Goal: Information Seeking & Learning: Learn about a topic

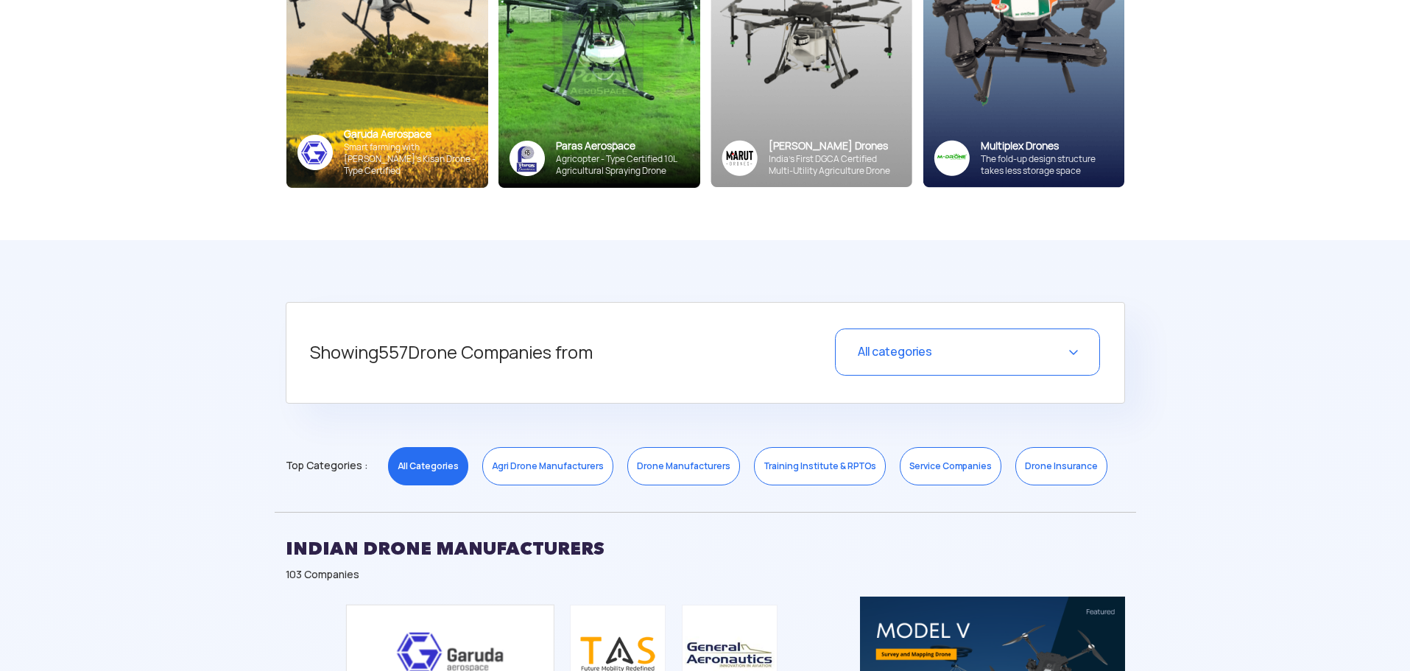
scroll to position [471, 0]
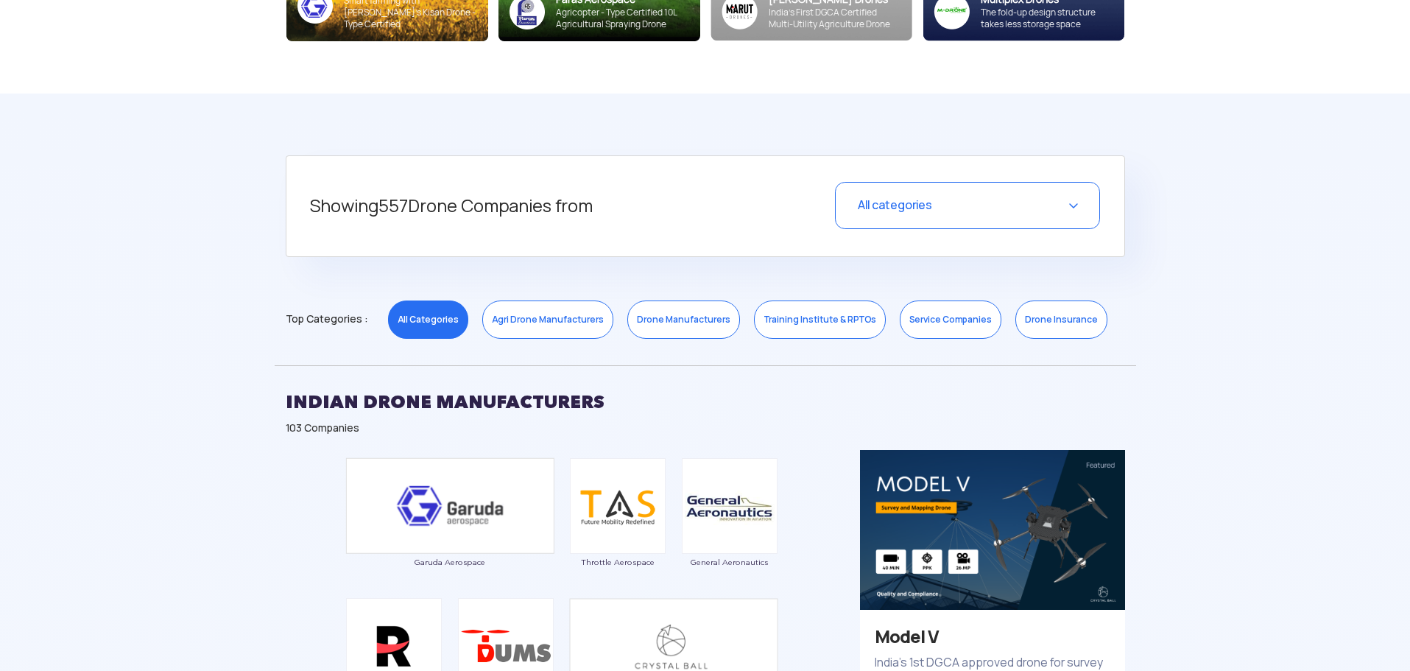
click at [1067, 201] on div "All categories" at bounding box center [967, 205] width 265 height 47
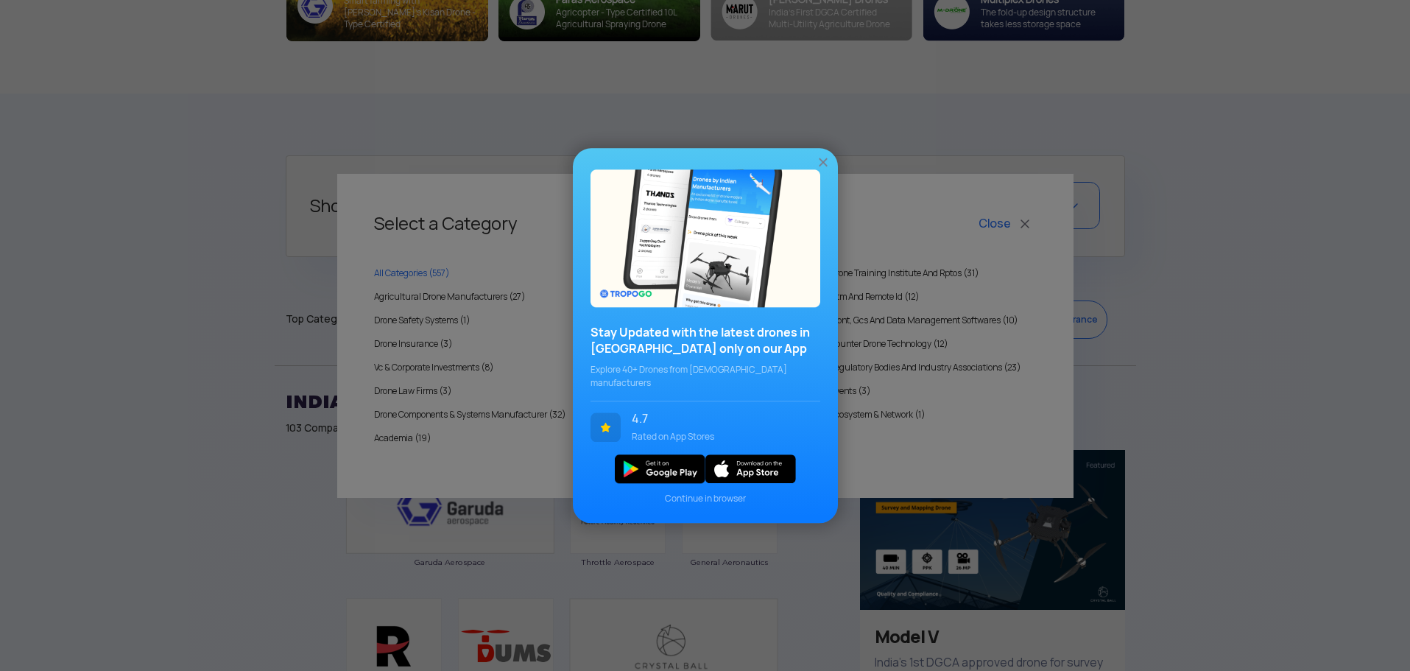
click at [817, 166] on img at bounding box center [823, 162] width 15 height 15
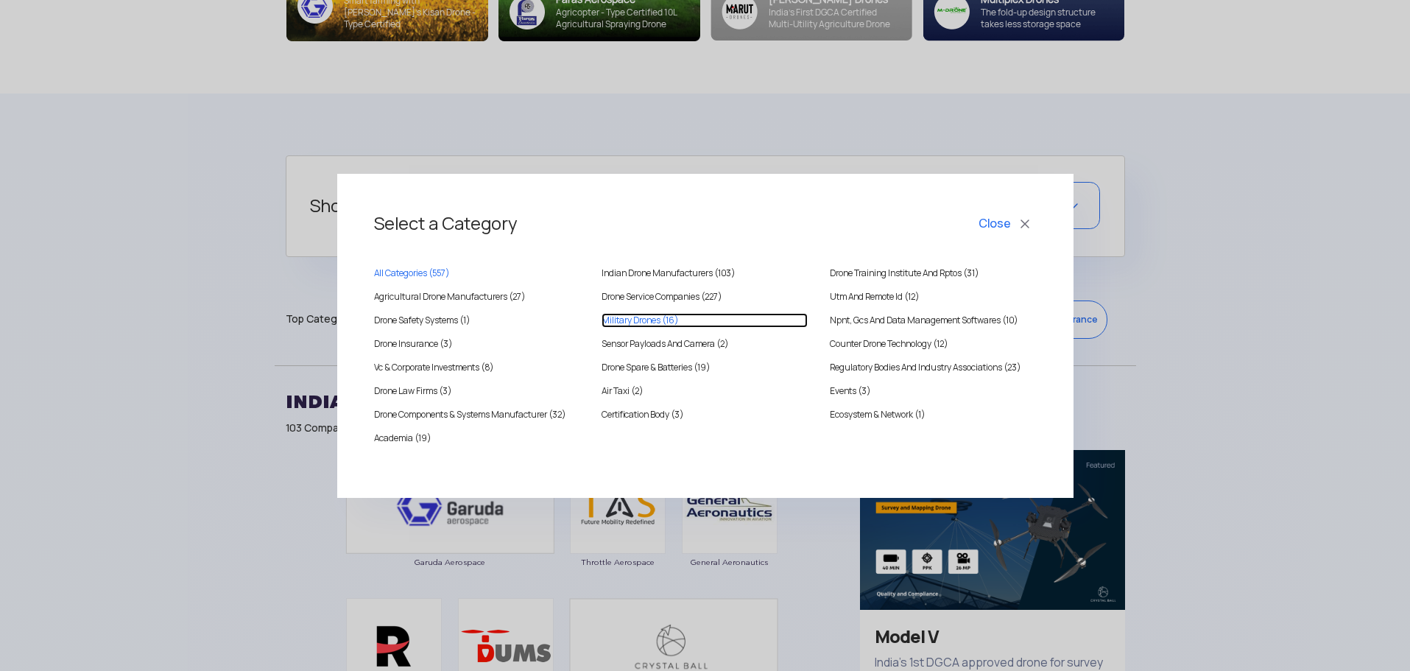
click at [634, 316] on Drones "Military Drones (16)" at bounding box center [705, 320] width 206 height 15
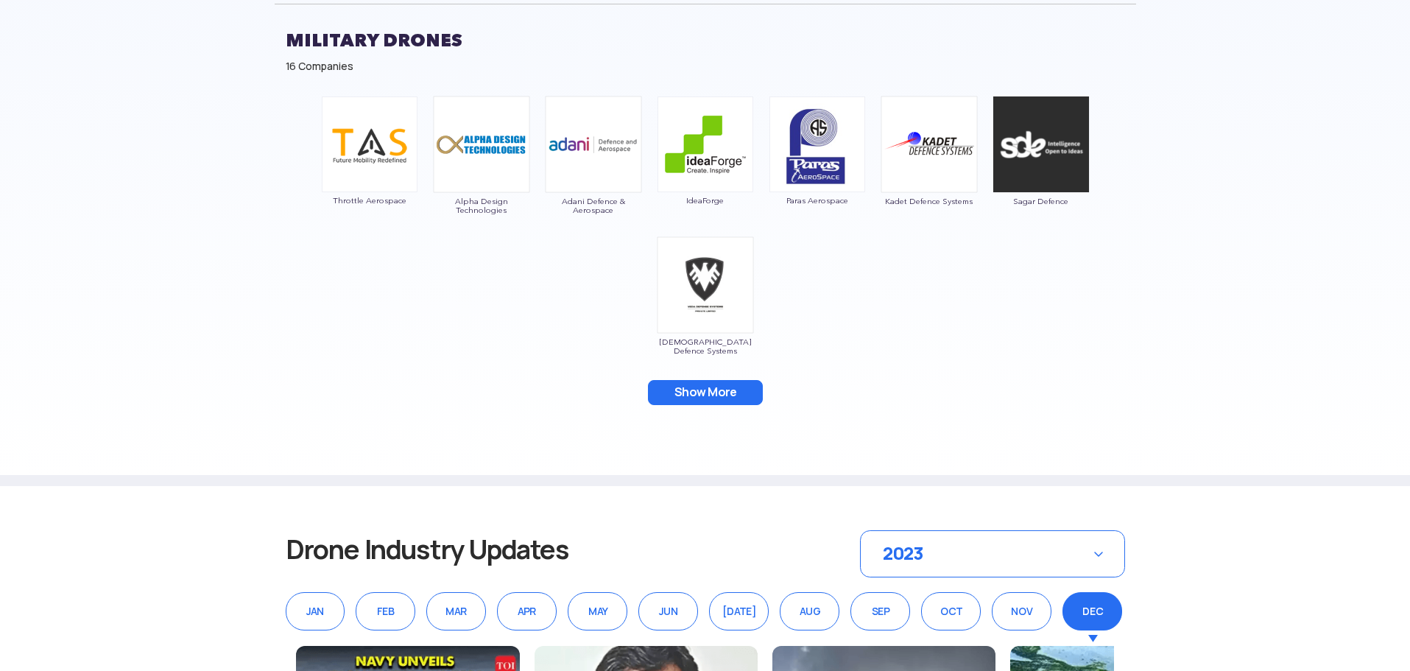
scroll to position [839, 0]
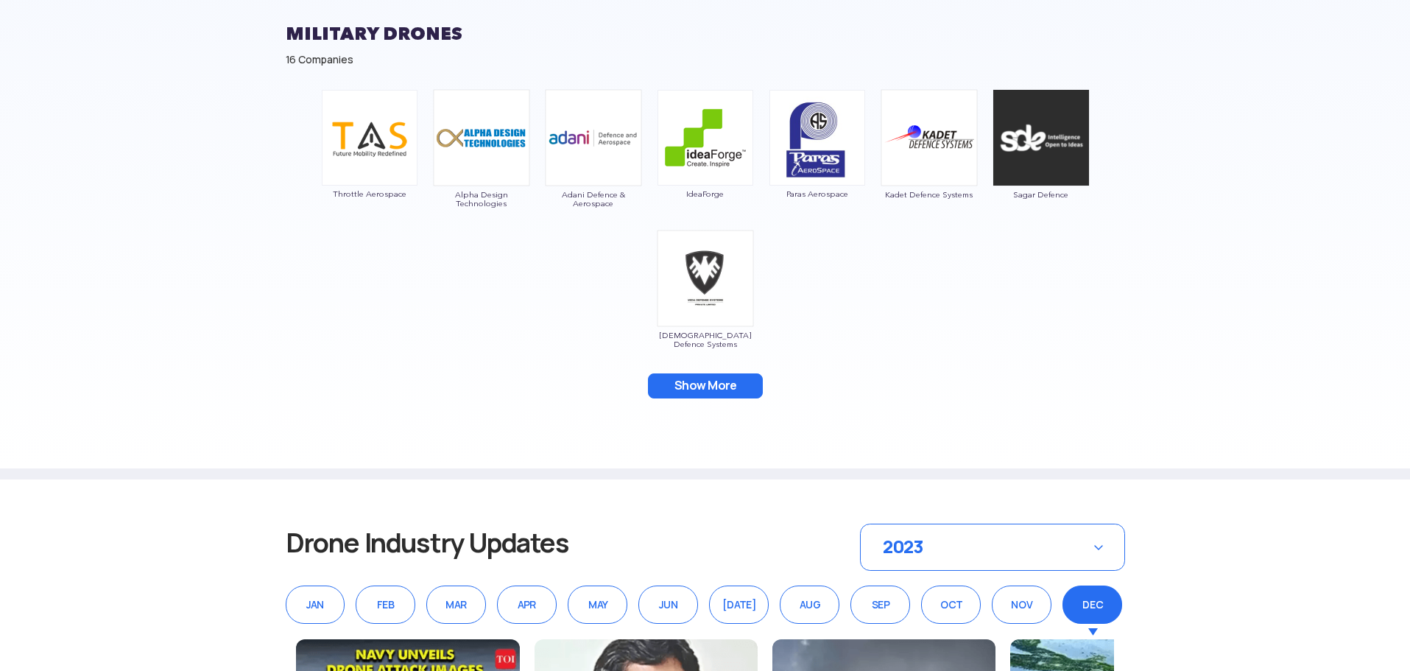
click at [661, 383] on button "Show More" at bounding box center [705, 385] width 115 height 25
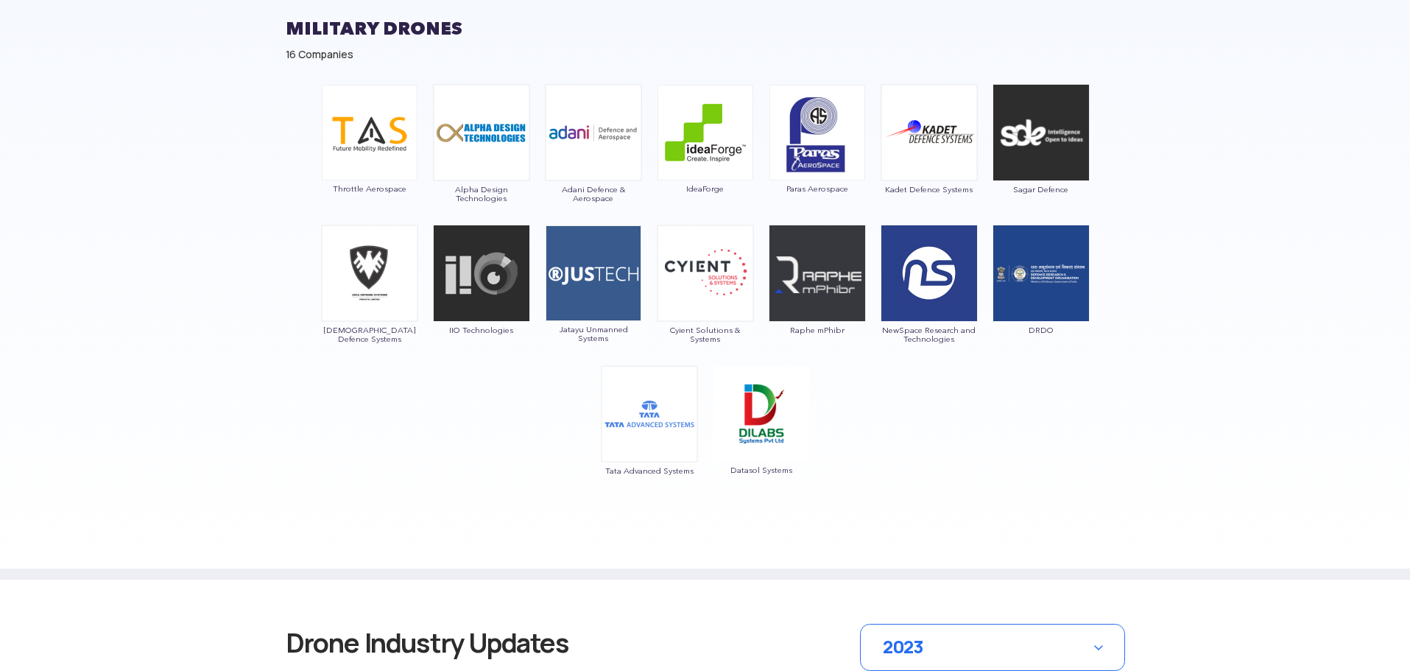
scroll to position [810, 0]
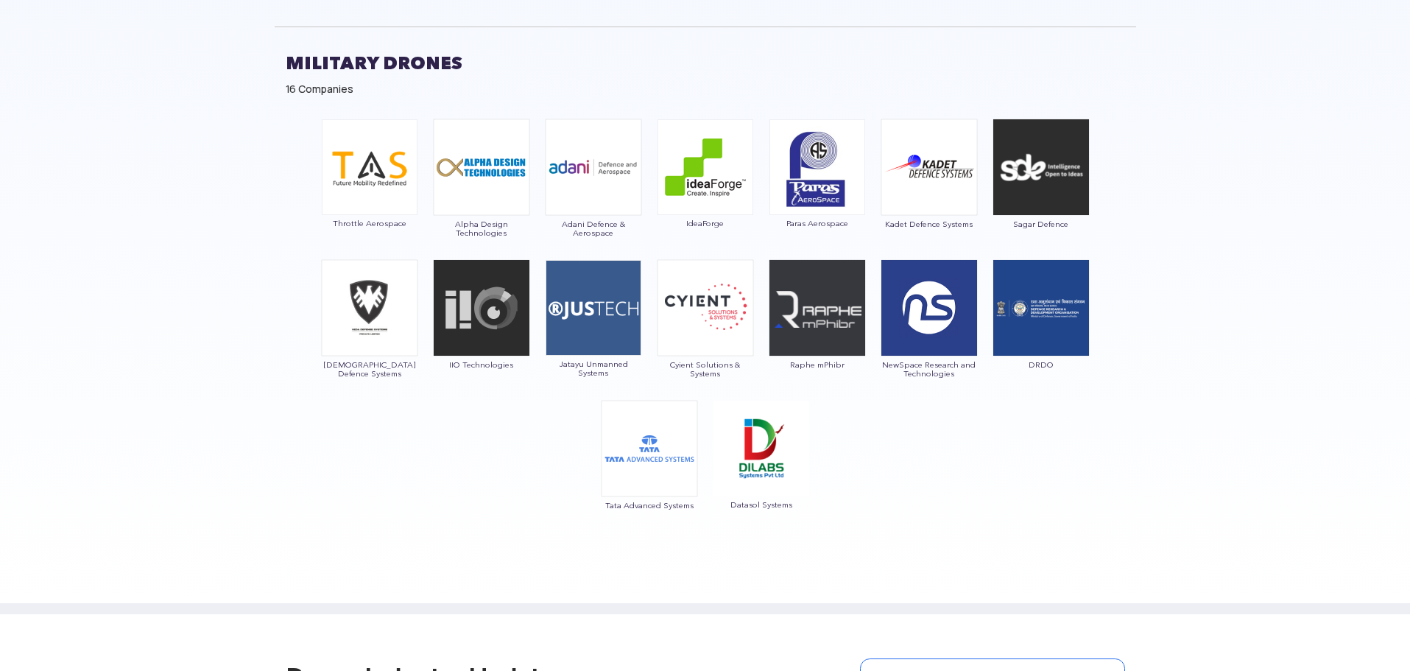
click at [149, 372] on section "Showing 16 Drone Companies from Military Drones Select a Category Close All Cat…" at bounding box center [705, 184] width 1410 height 859
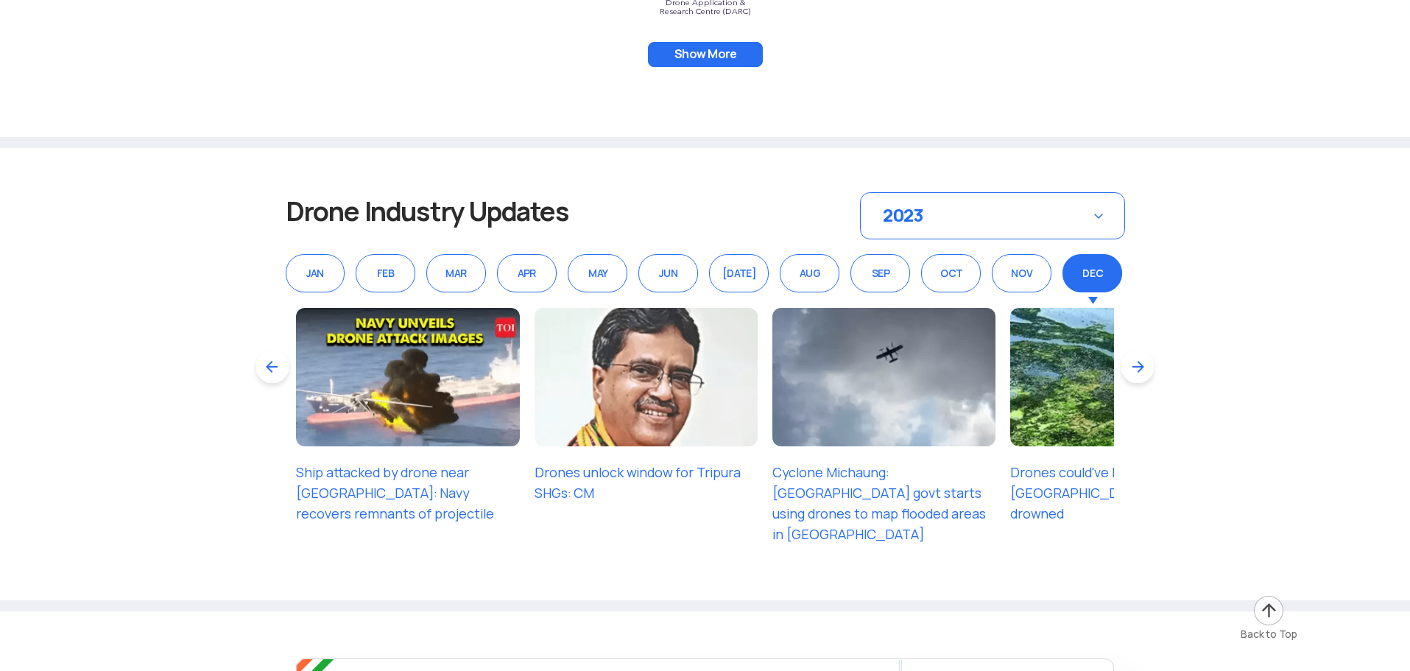
scroll to position [9761, 0]
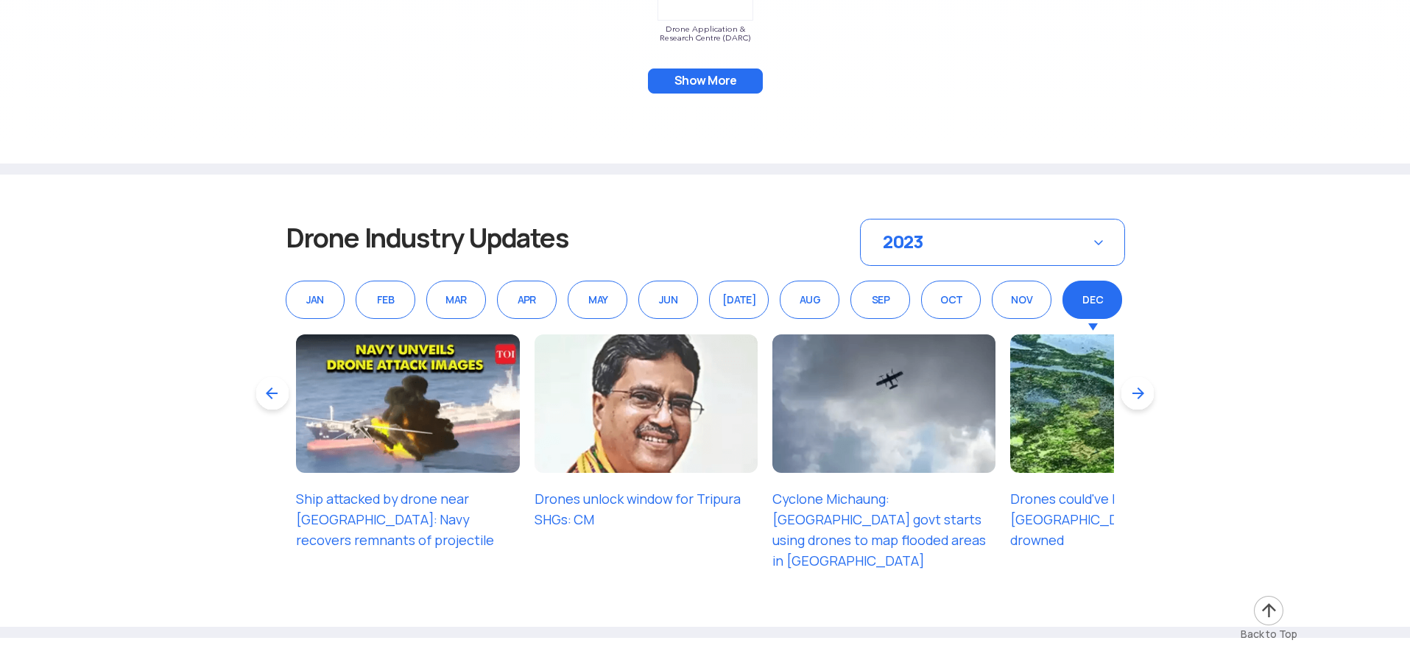
click at [1092, 219] on div "2023" at bounding box center [992, 242] width 265 height 47
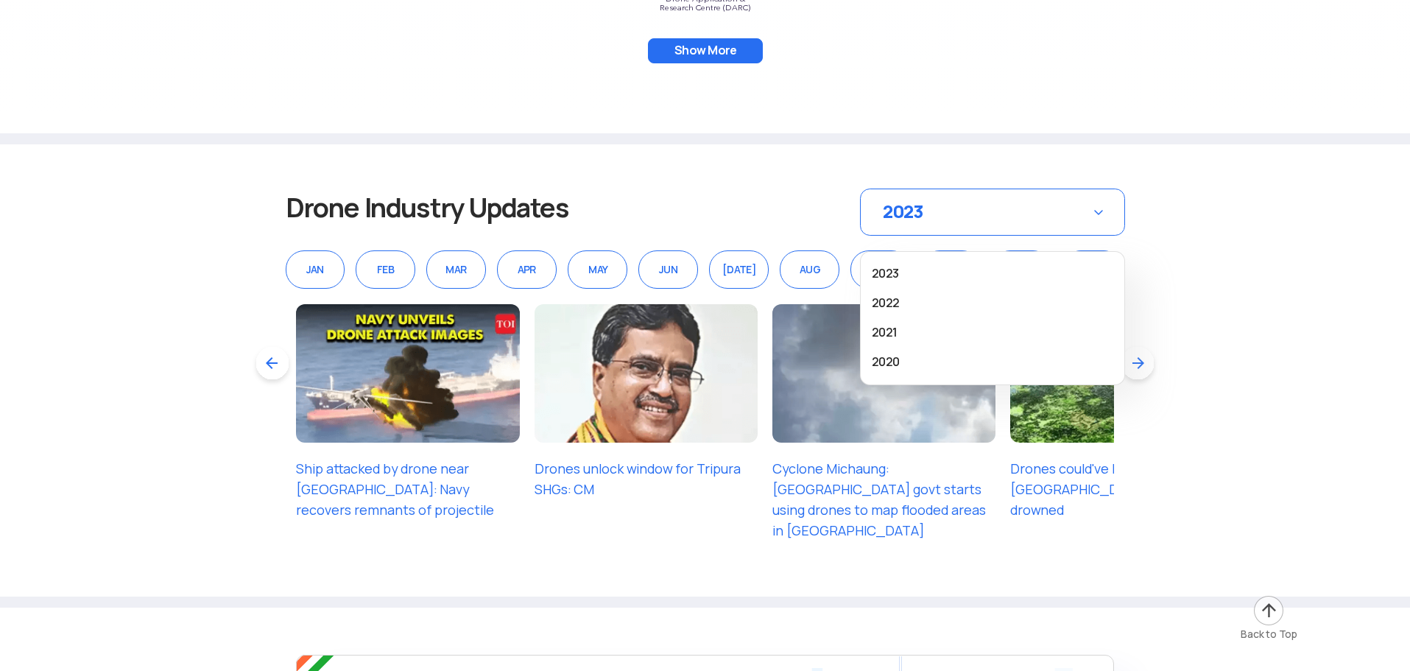
scroll to position [9835, 0]
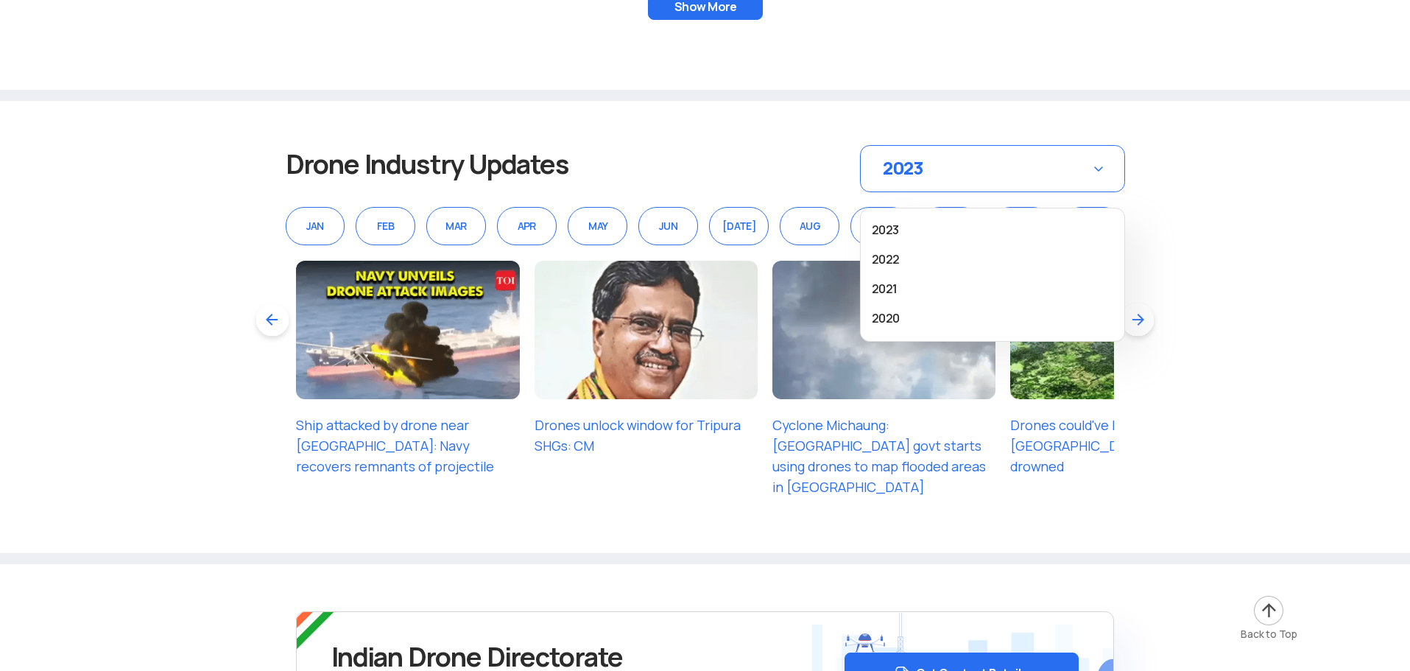
drag, startPoint x: 569, startPoint y: 526, endPoint x: 467, endPoint y: 505, distance: 104.5
click at [568, 526] on section "Drone Industry Updates 2023 2023 2022 2021 2020 JAN FEB MAR APR MAY JUN JUL AUG…" at bounding box center [705, 332] width 1410 height 463
click at [332, 481] on section "Drone Industry Updates 2023 2023 2022 2021 2020 JAN FEB MAR APR MAY JUN JUL AUG…" at bounding box center [705, 332] width 1410 height 463
click at [151, 347] on section "Drone Industry Updates 2023 2023 2022 2021 2020 JAN FEB MAR APR MAY JUN JUL AUG…" at bounding box center [705, 332] width 1410 height 463
click at [889, 219] on li "2023" at bounding box center [992, 230] width 241 height 22
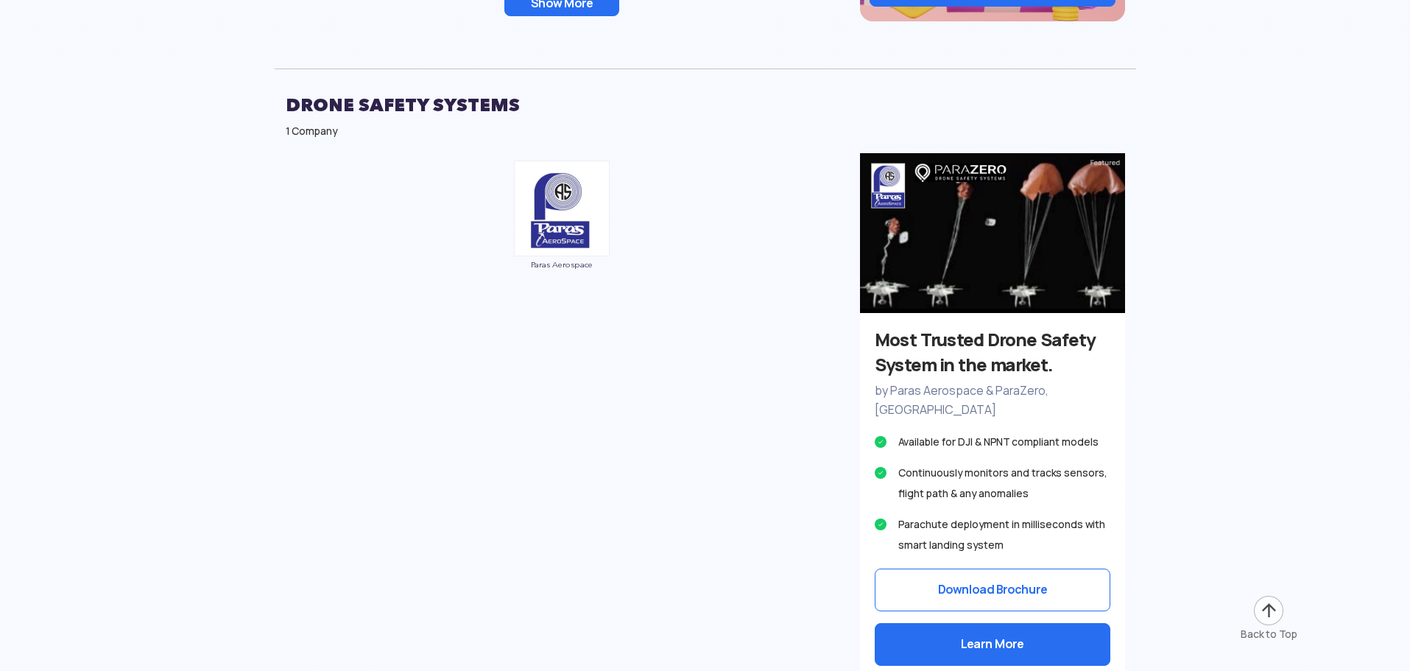
scroll to position [3430, 0]
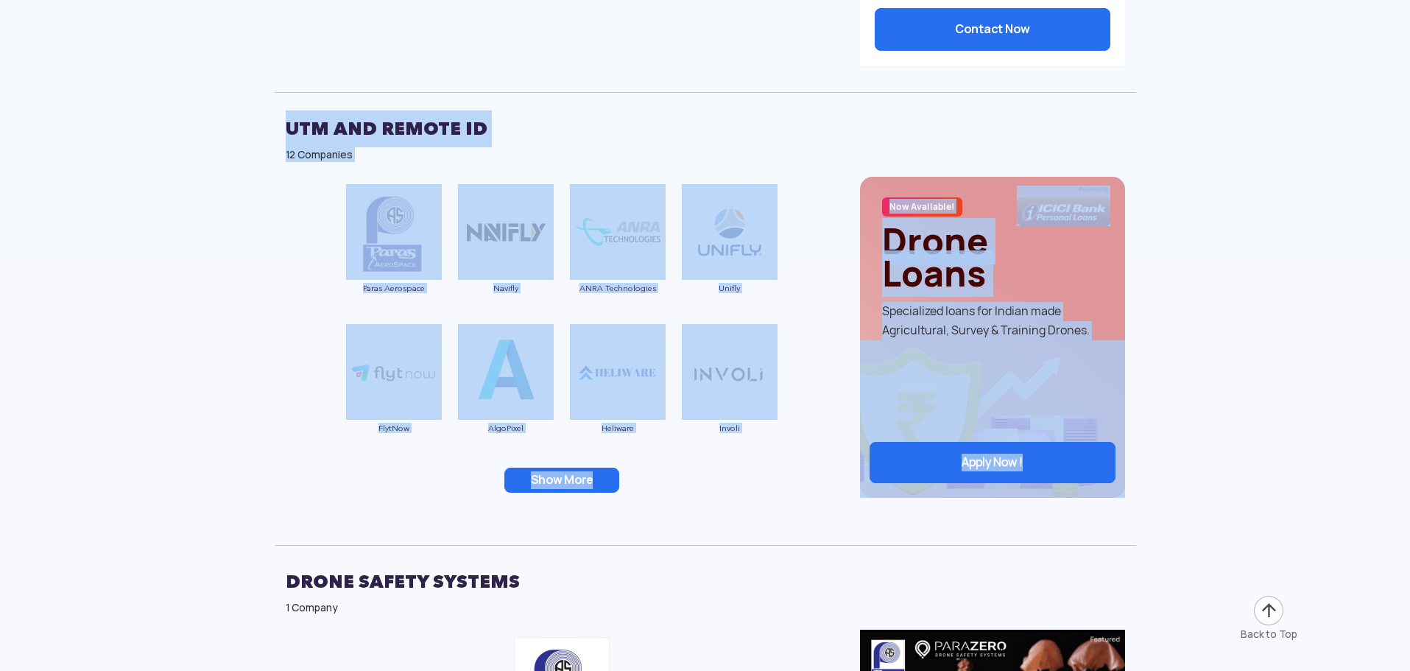
drag, startPoint x: 1409, startPoint y: 216, endPoint x: 1392, endPoint y: 73, distance: 143.8
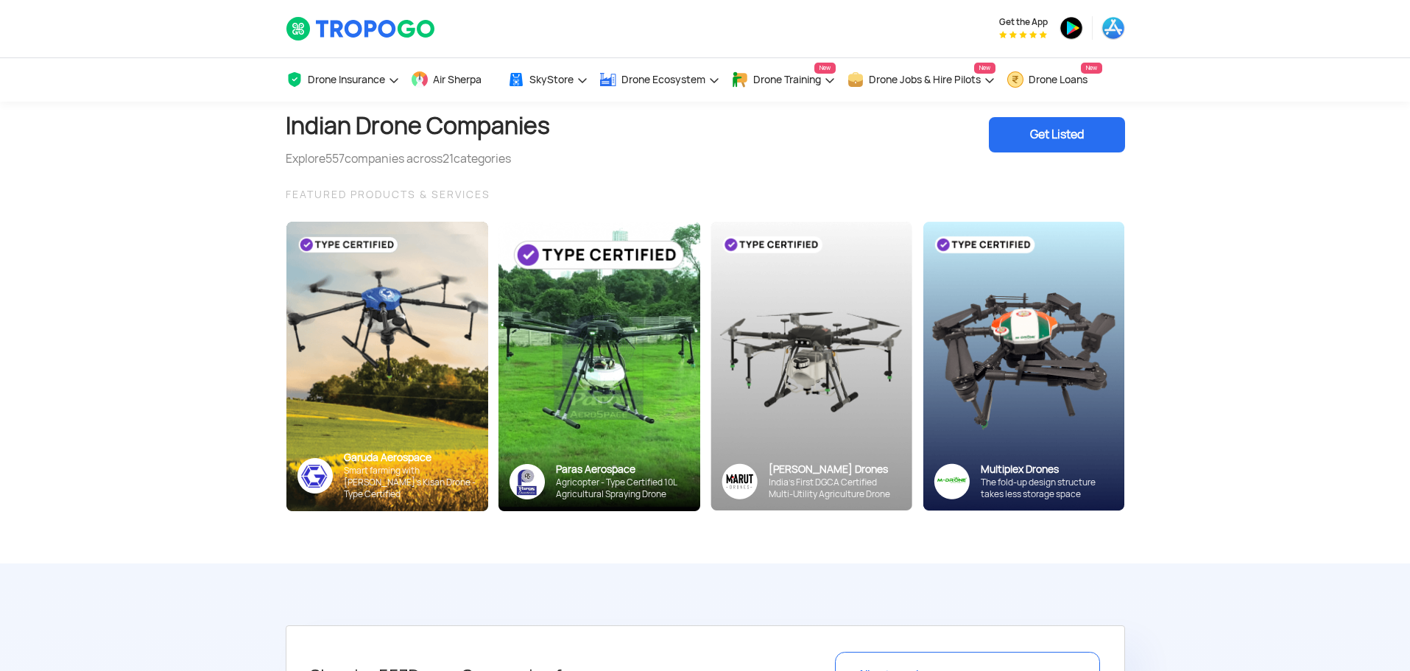
scroll to position [0, 0]
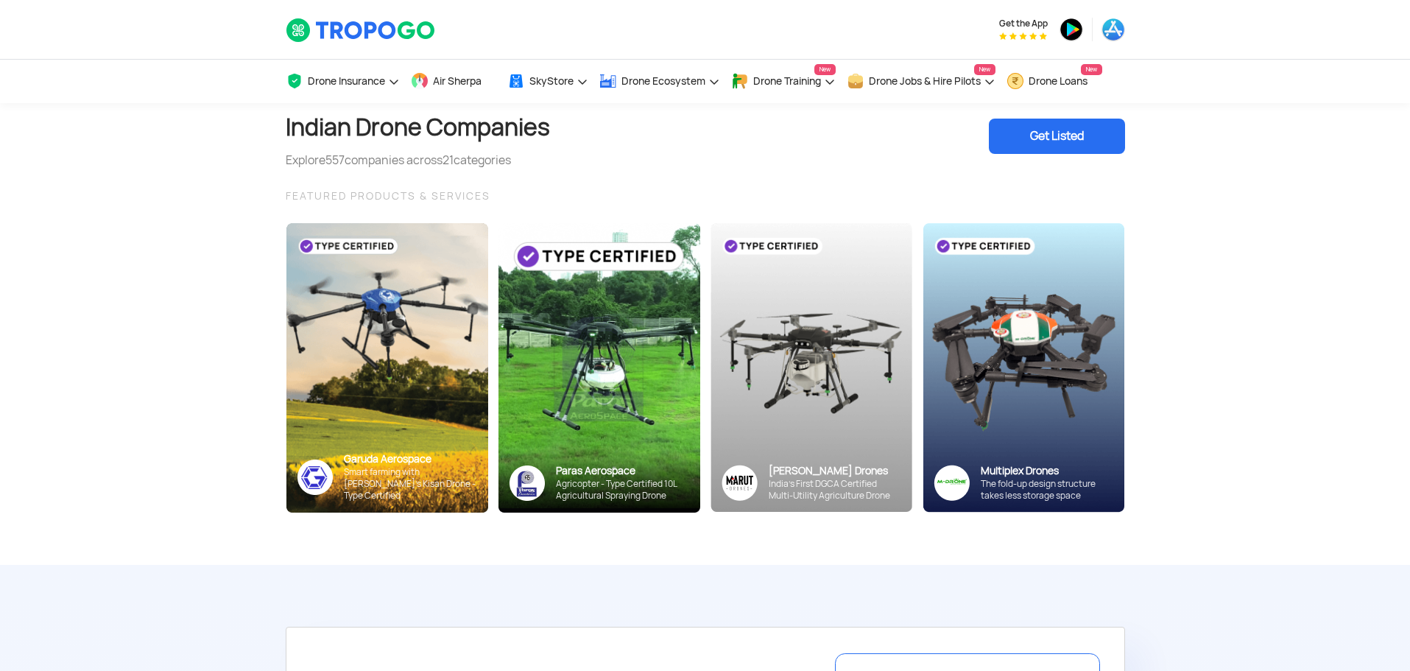
click at [175, 252] on section "Indian Drone Companies Explore 557 companies across 21 categories Get Listed FE…" at bounding box center [705, 334] width 1410 height 462
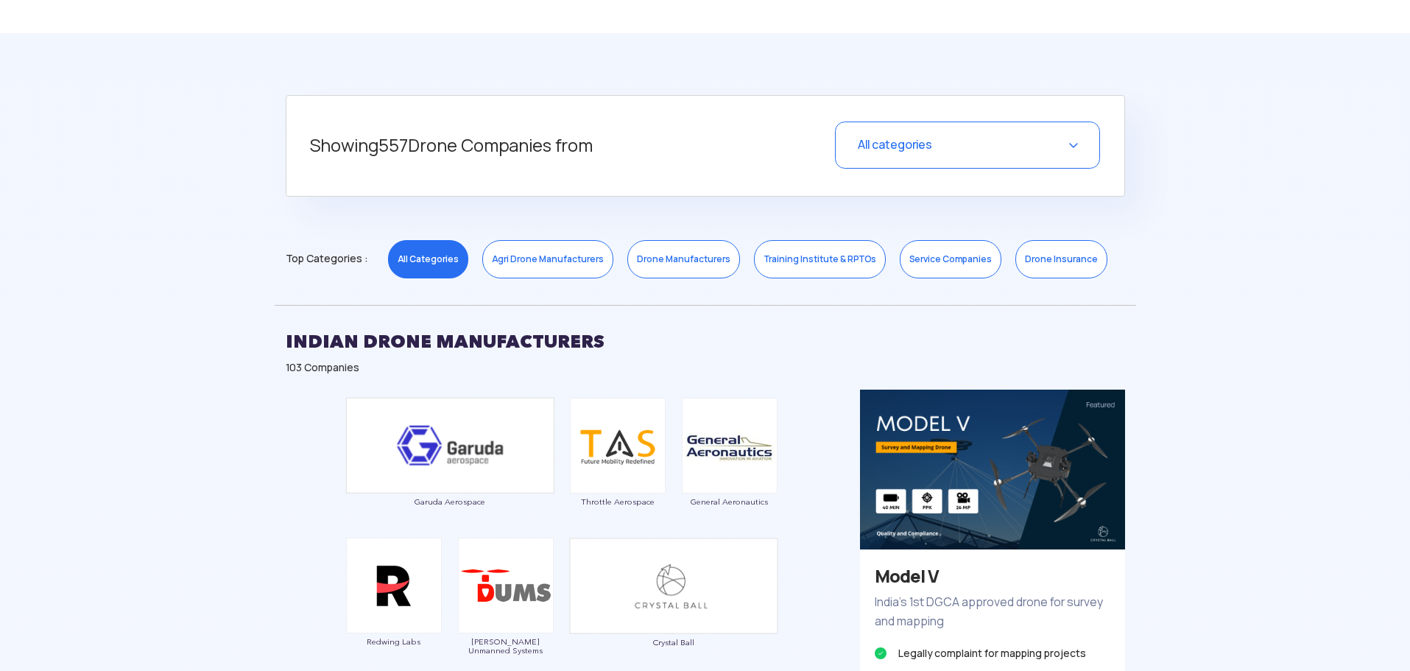
scroll to position [589, 0]
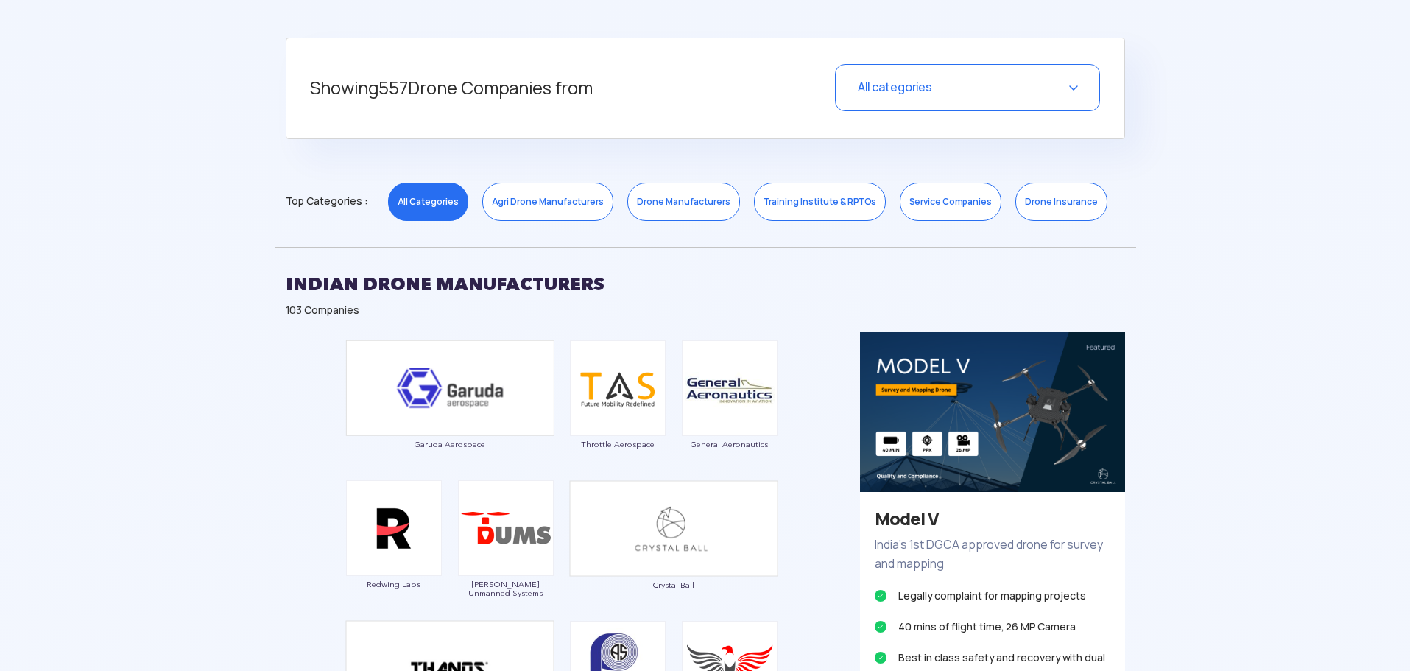
click at [1076, 86] on div "All categories" at bounding box center [967, 87] width 265 height 47
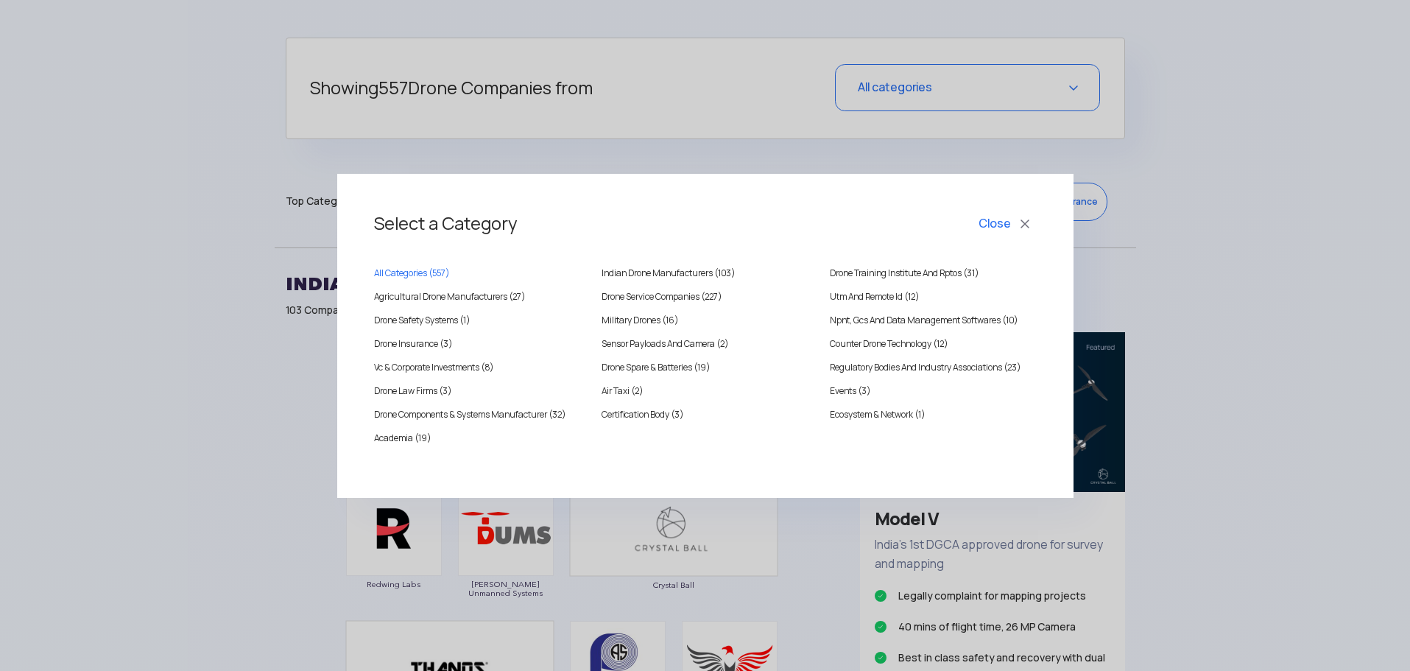
click at [1076, 86] on div "Select a Category Close All Categories ( 557 ) Indian Drone Manufacturers (103)…" at bounding box center [705, 335] width 1410 height 671
click at [643, 317] on Drones "Military Drones (16)" at bounding box center [705, 320] width 206 height 15
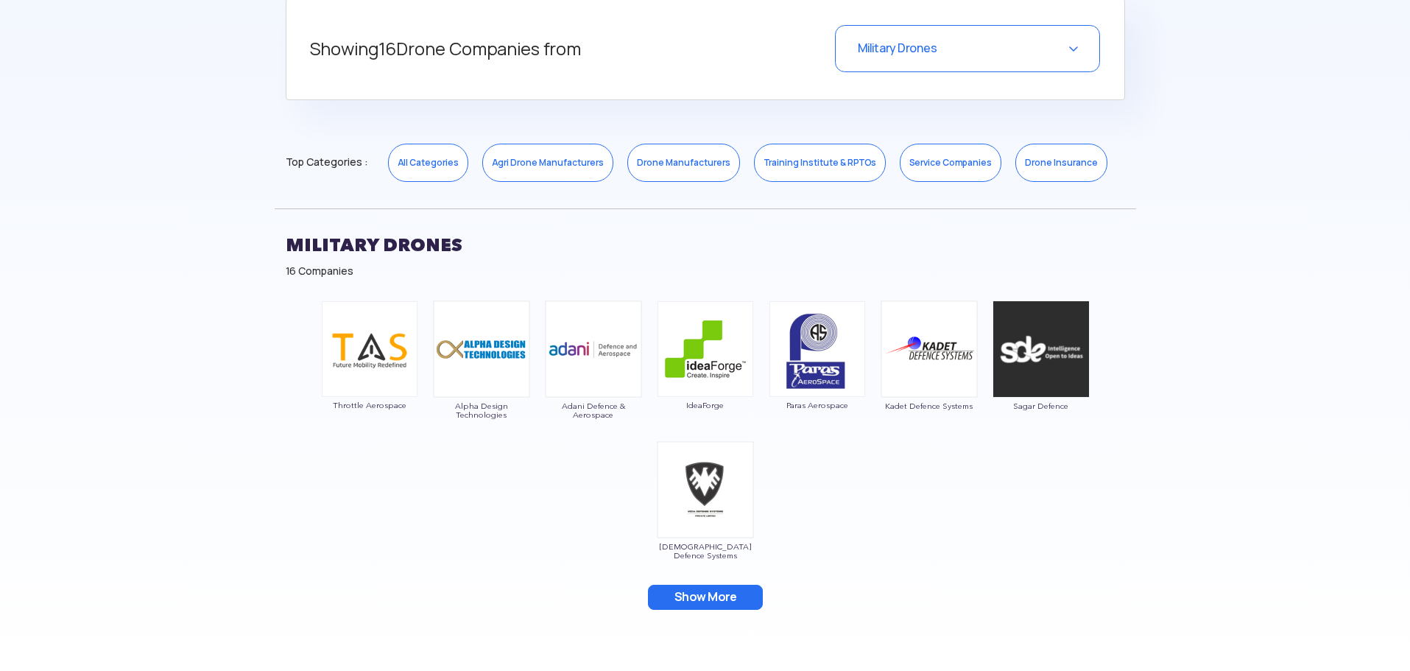
scroll to position [663, 0]
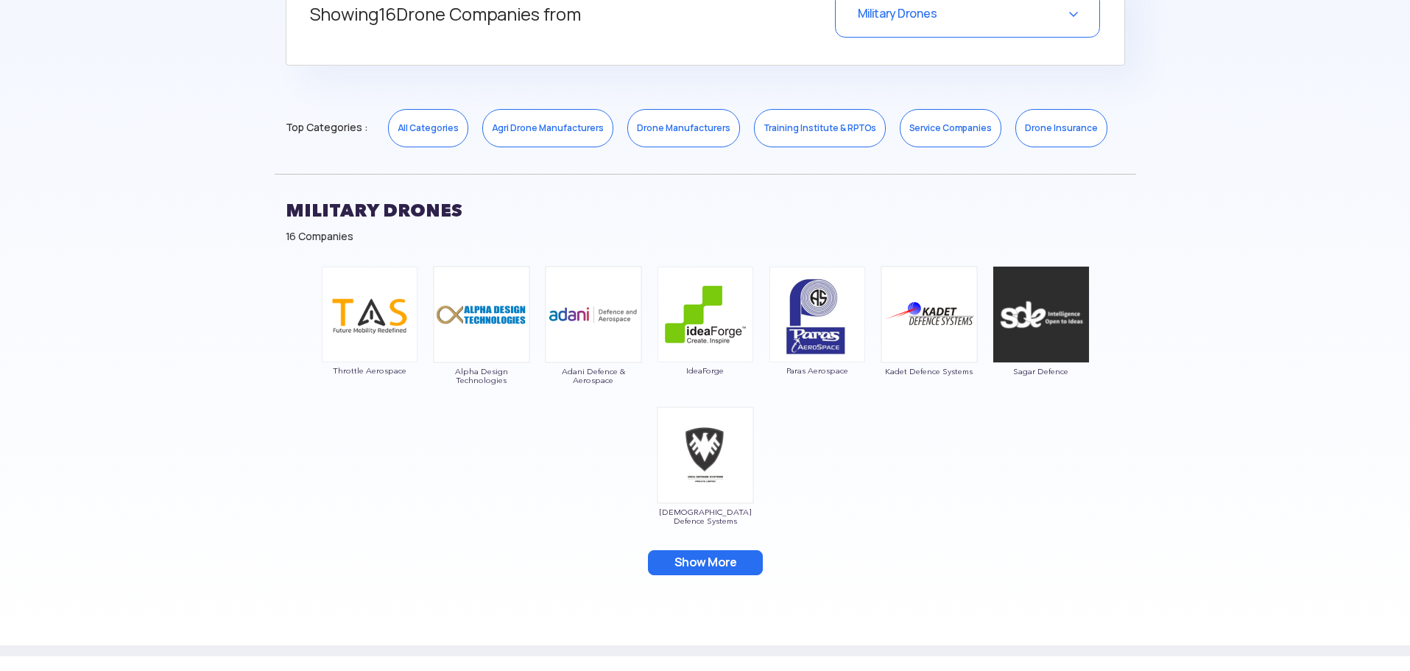
click at [693, 564] on button "Show More" at bounding box center [705, 562] width 115 height 25
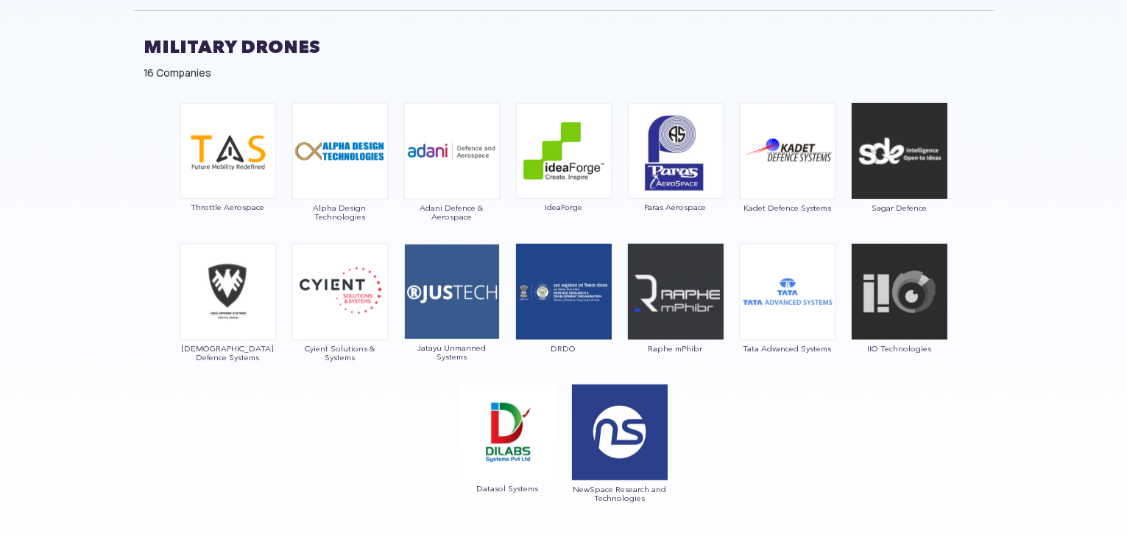
scroll to position [854, 0]
